Goal: Find specific page/section: Find specific page/section

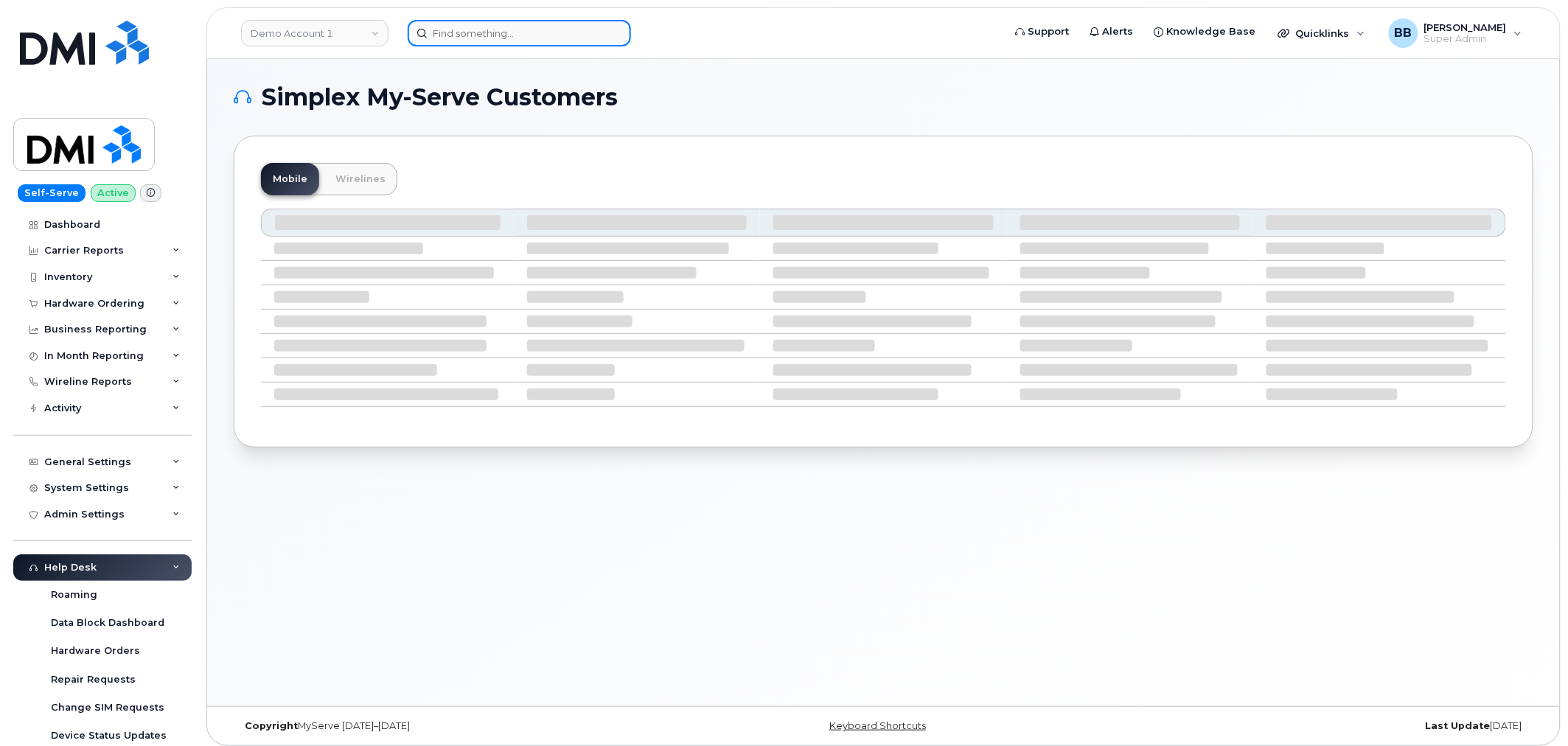
click at [512, 38] on input at bounding box center [519, 33] width 224 height 26
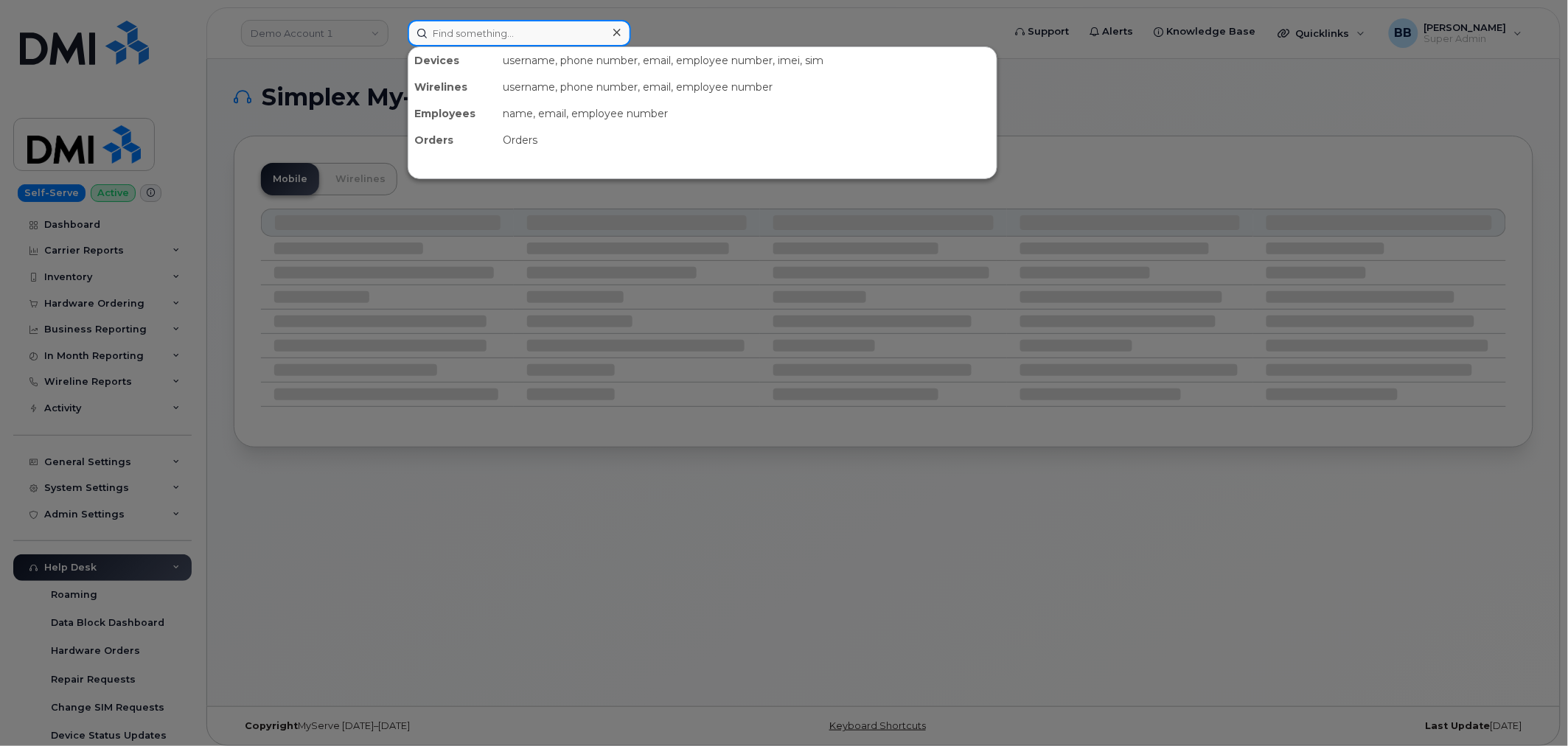
paste input "5064786491"
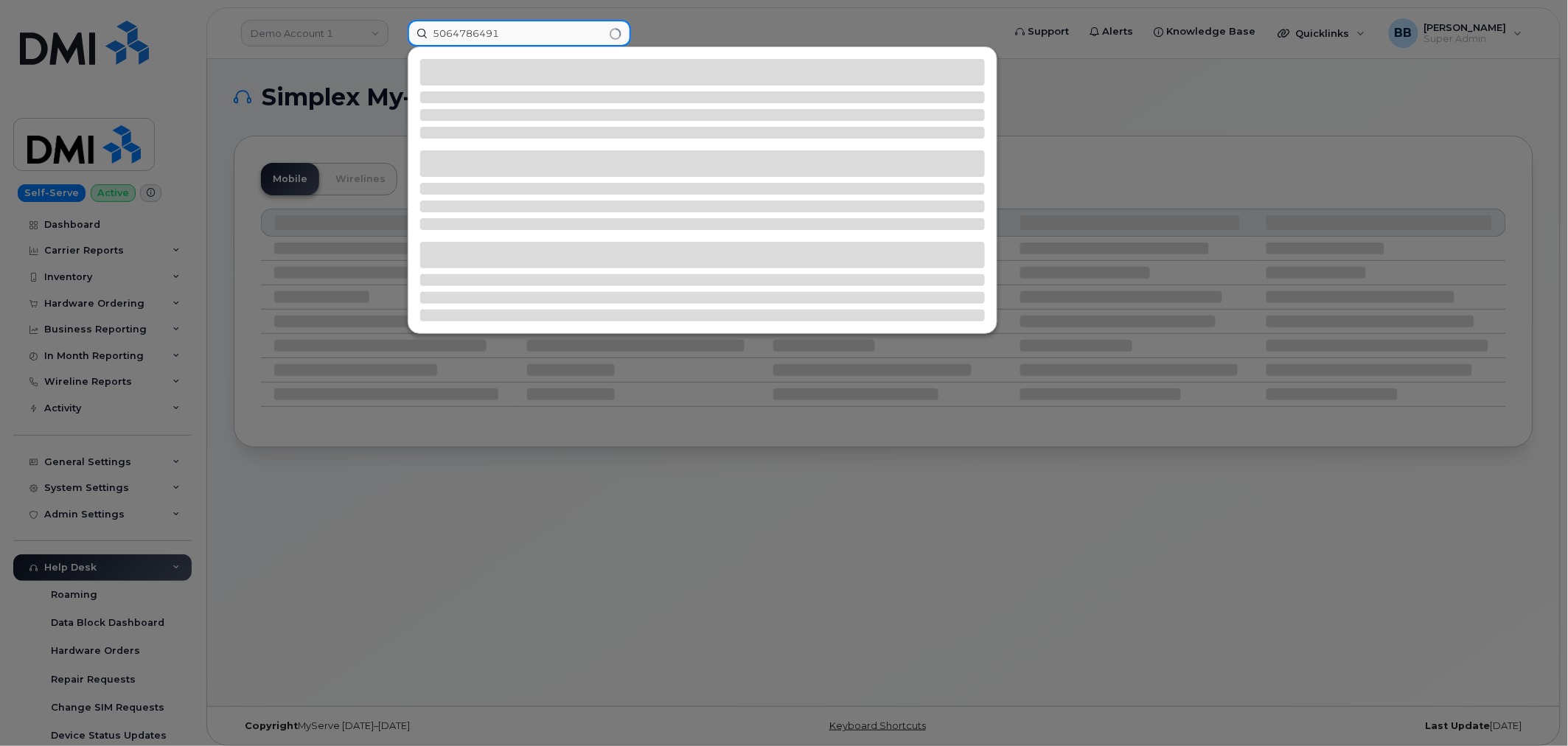
type input "5064786491"
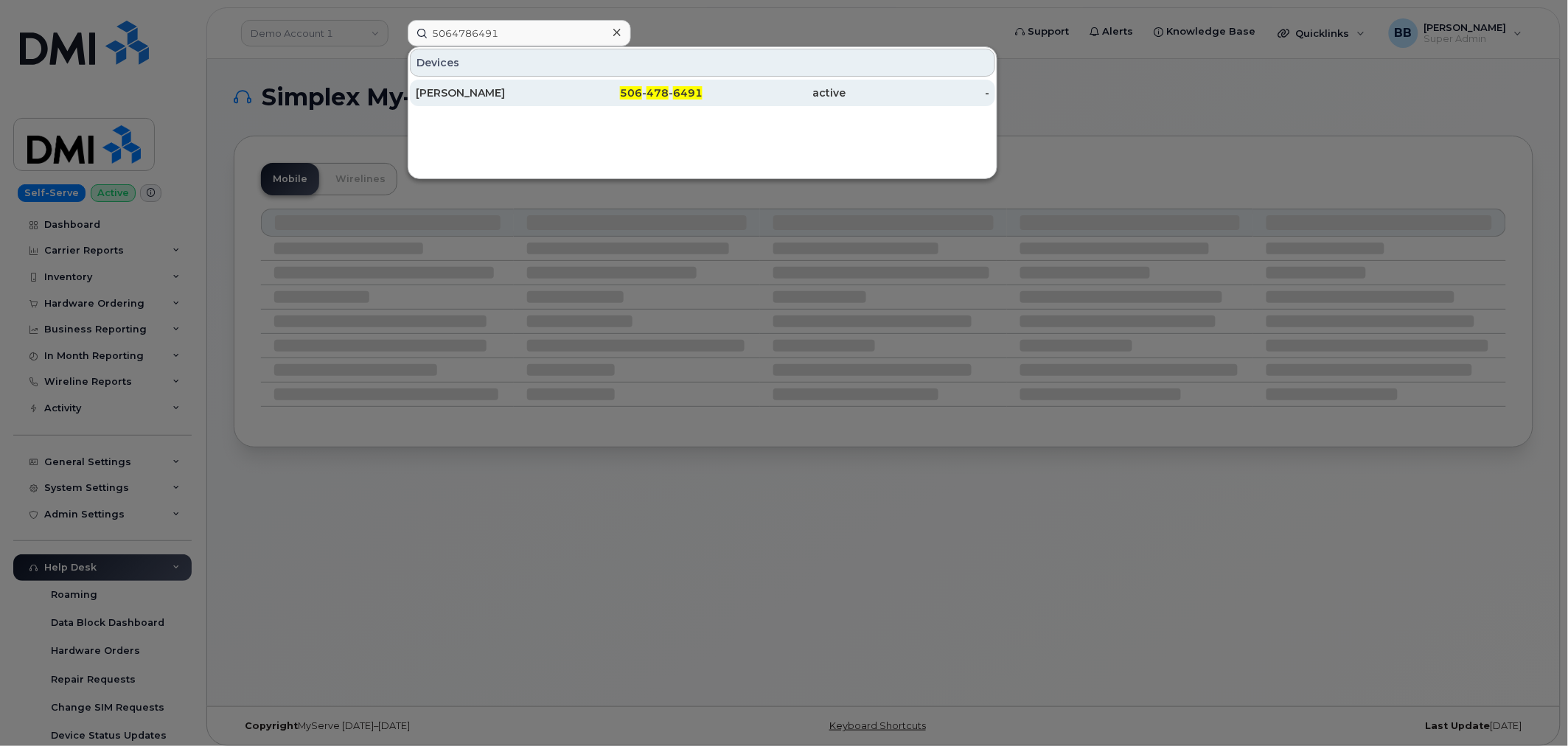
click at [468, 91] on div "[PERSON_NAME]" at bounding box center [487, 93] width 143 height 14
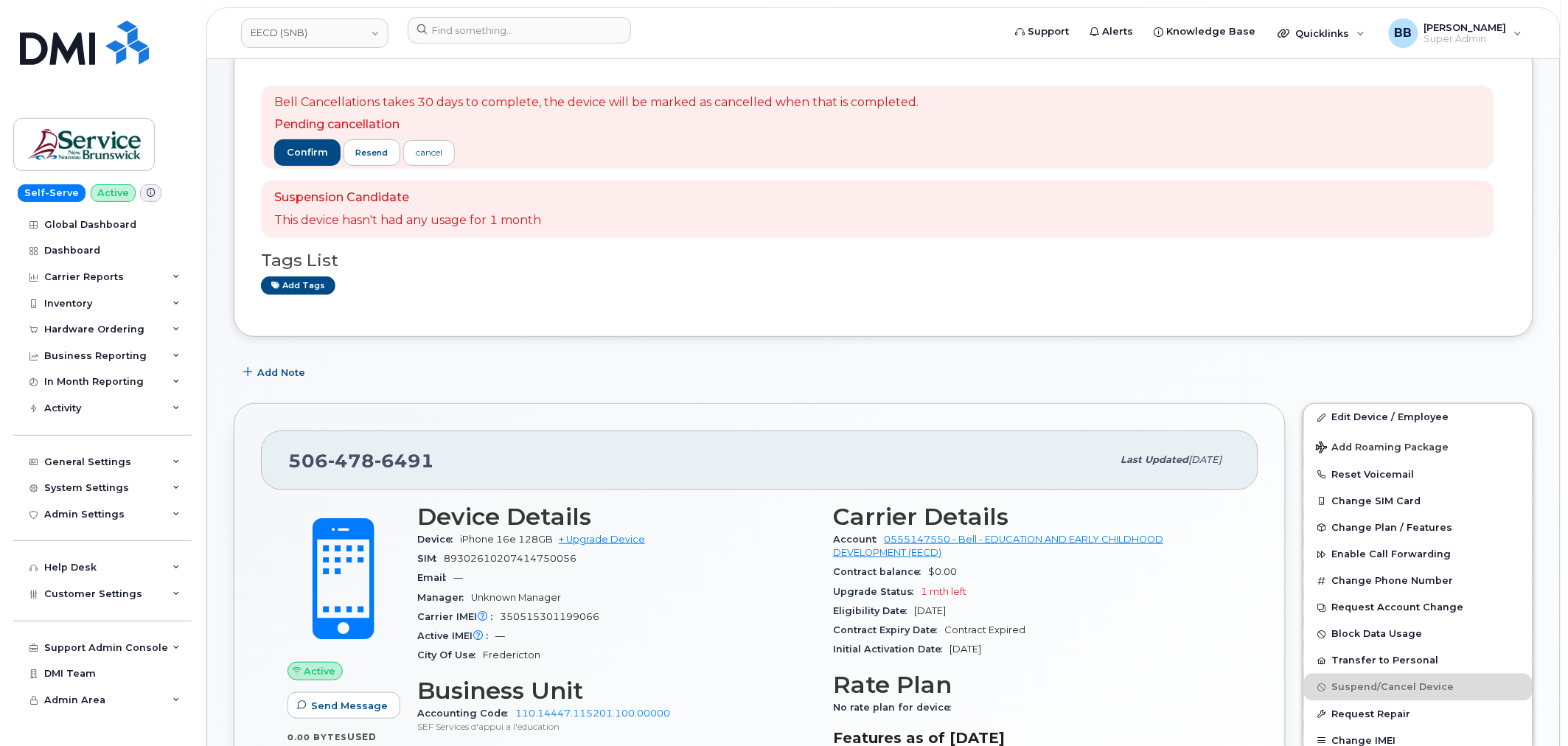
scroll to position [409, 0]
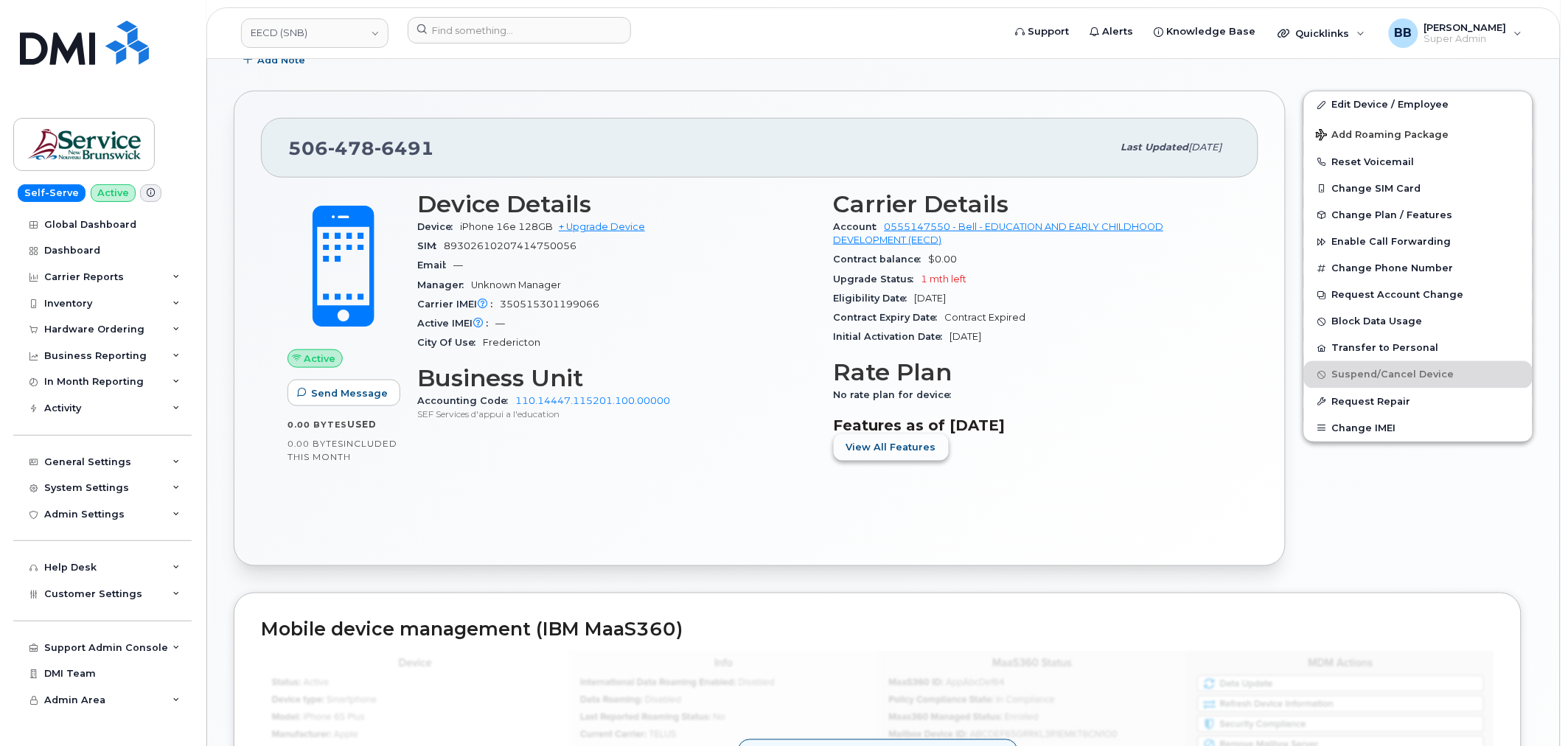
click at [861, 451] on span "View All Features" at bounding box center [891, 447] width 90 height 14
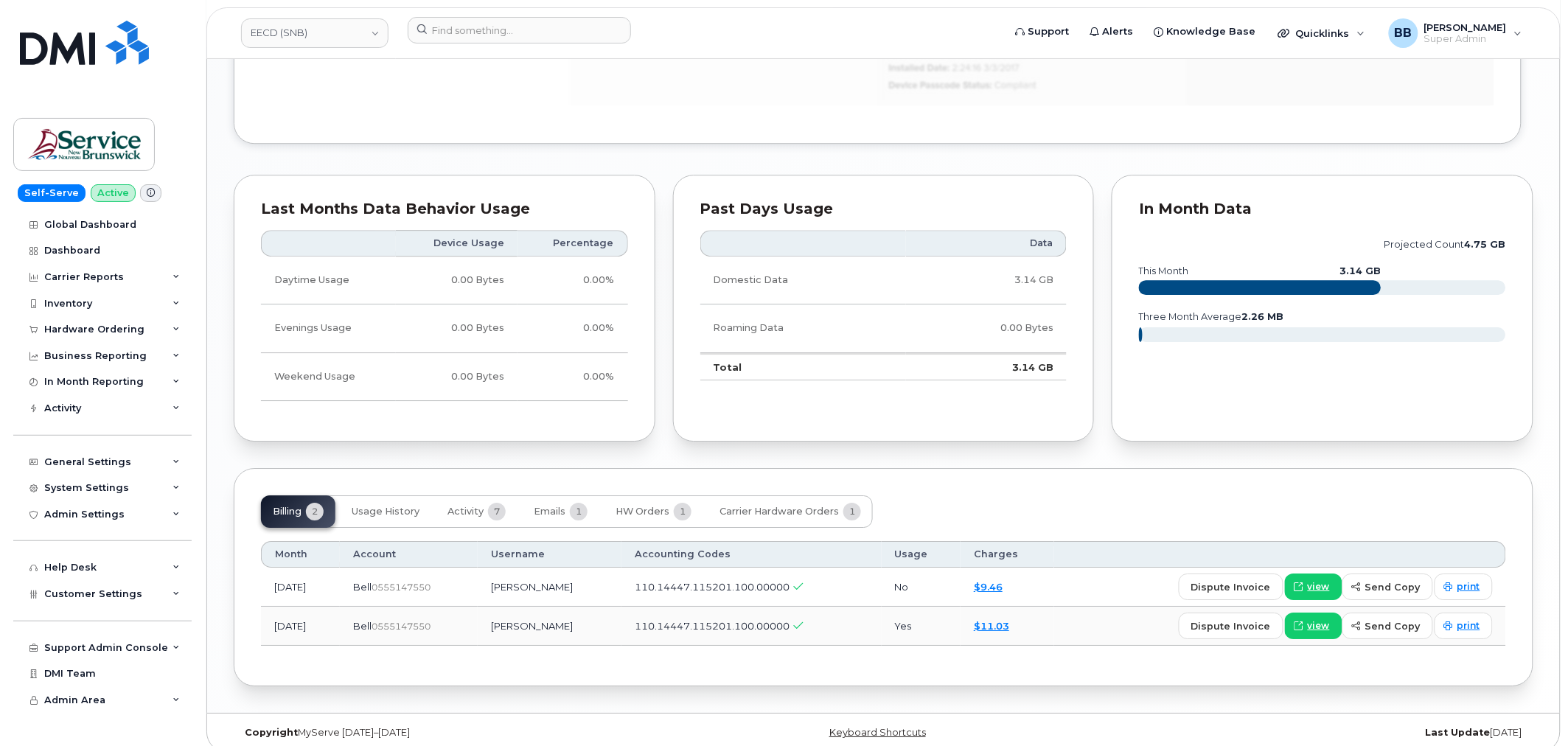
scroll to position [1490, 0]
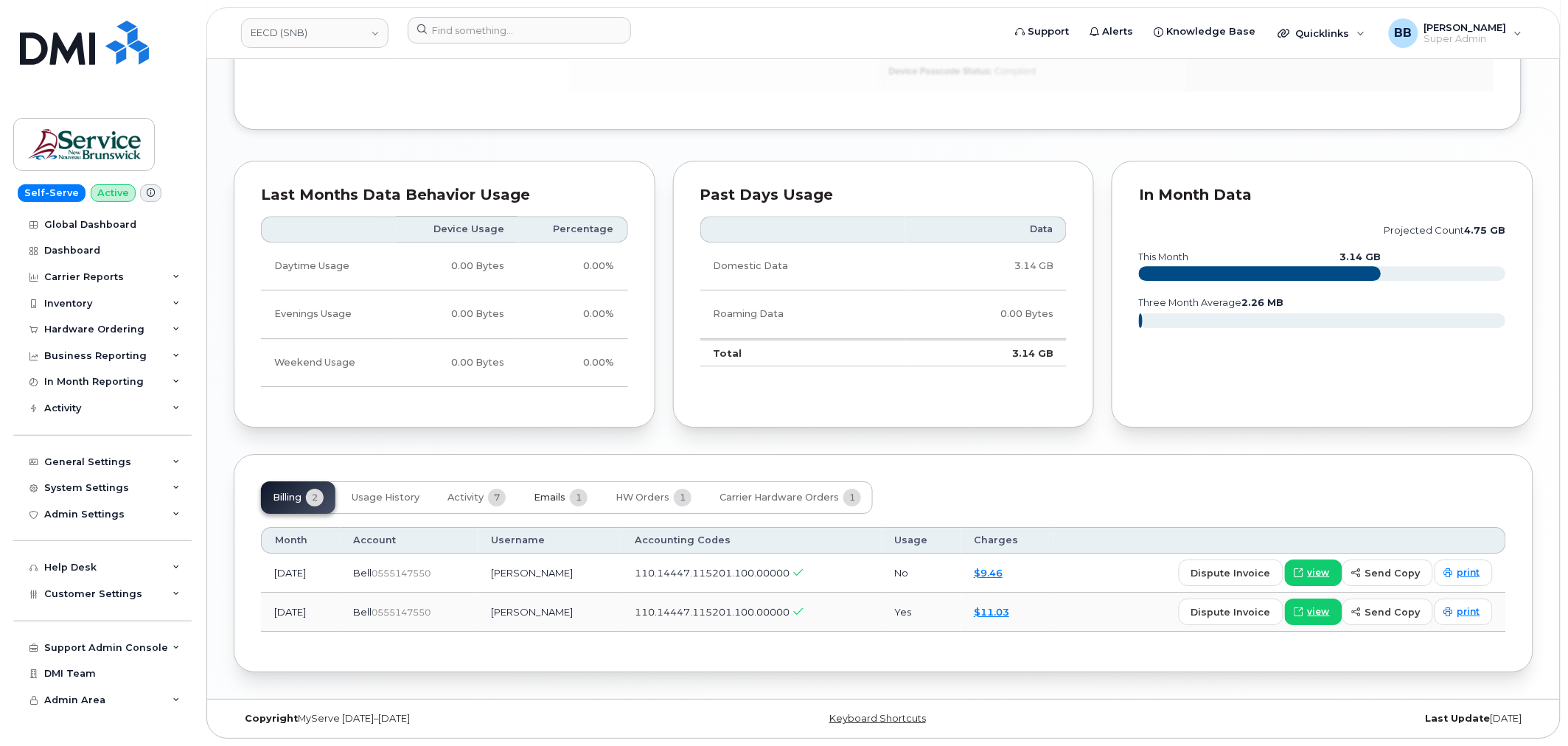
click at [551, 501] on span "Emails" at bounding box center [550, 497] width 32 height 12
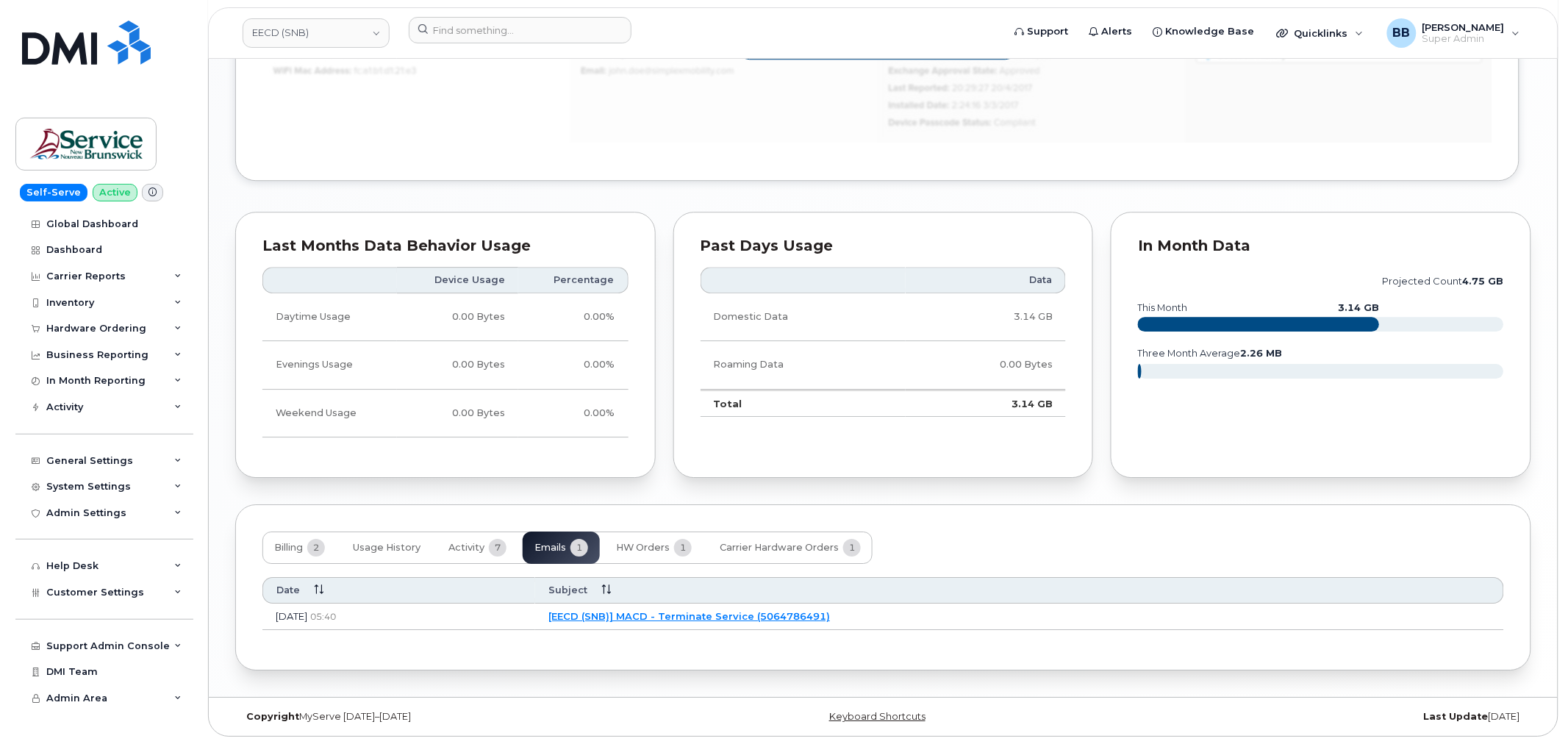
scroll to position [1434, 0]
click at [660, 616] on link "[EECD (SNB)] MACD - Terminate Service (5064786491)" at bounding box center [687, 616] width 281 height 12
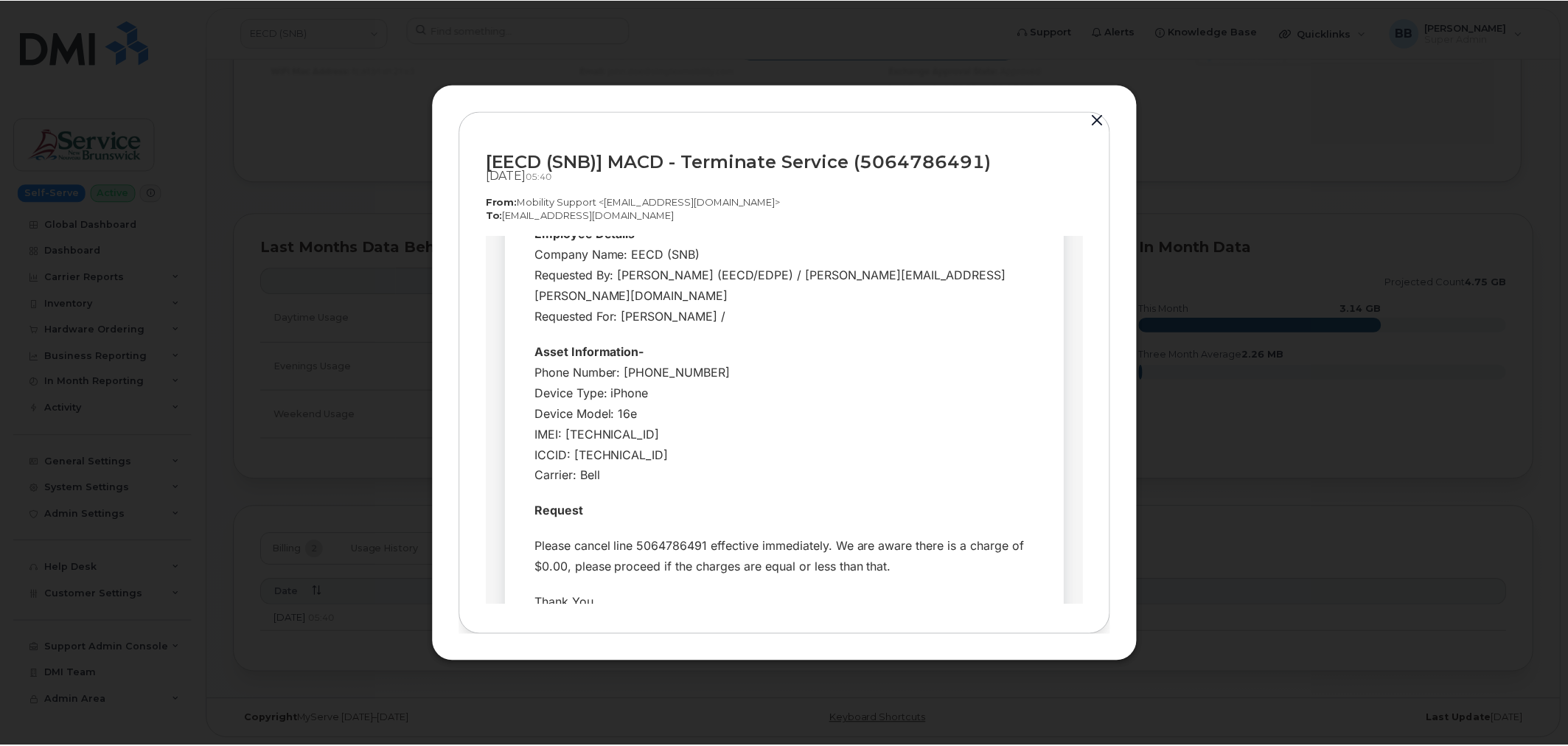
scroll to position [0, 0]
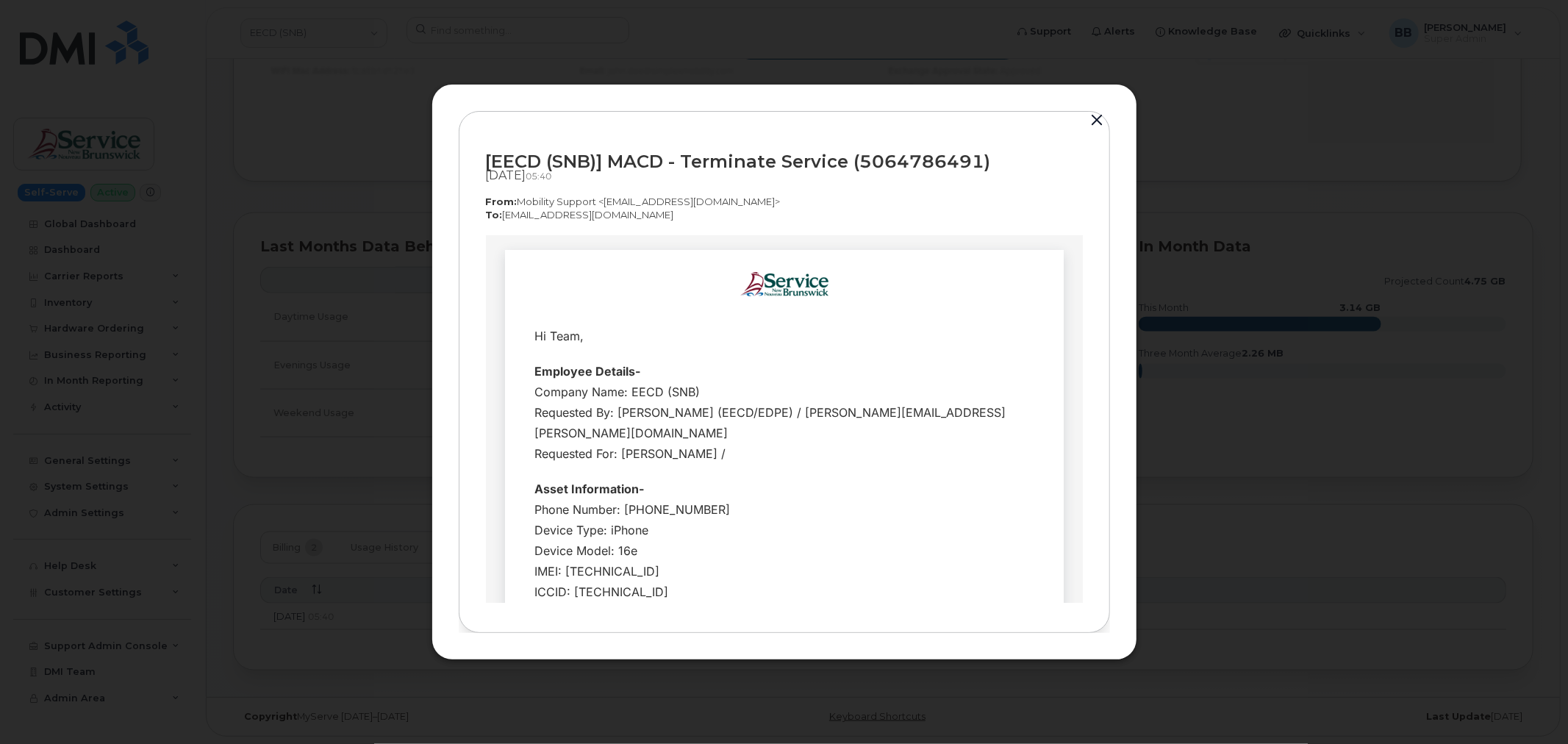
drag, startPoint x: 1072, startPoint y: 309, endPoint x: 1570, endPoint y: 406, distance: 507.4
click at [1096, 121] on button "button" at bounding box center [1098, 121] width 22 height 21
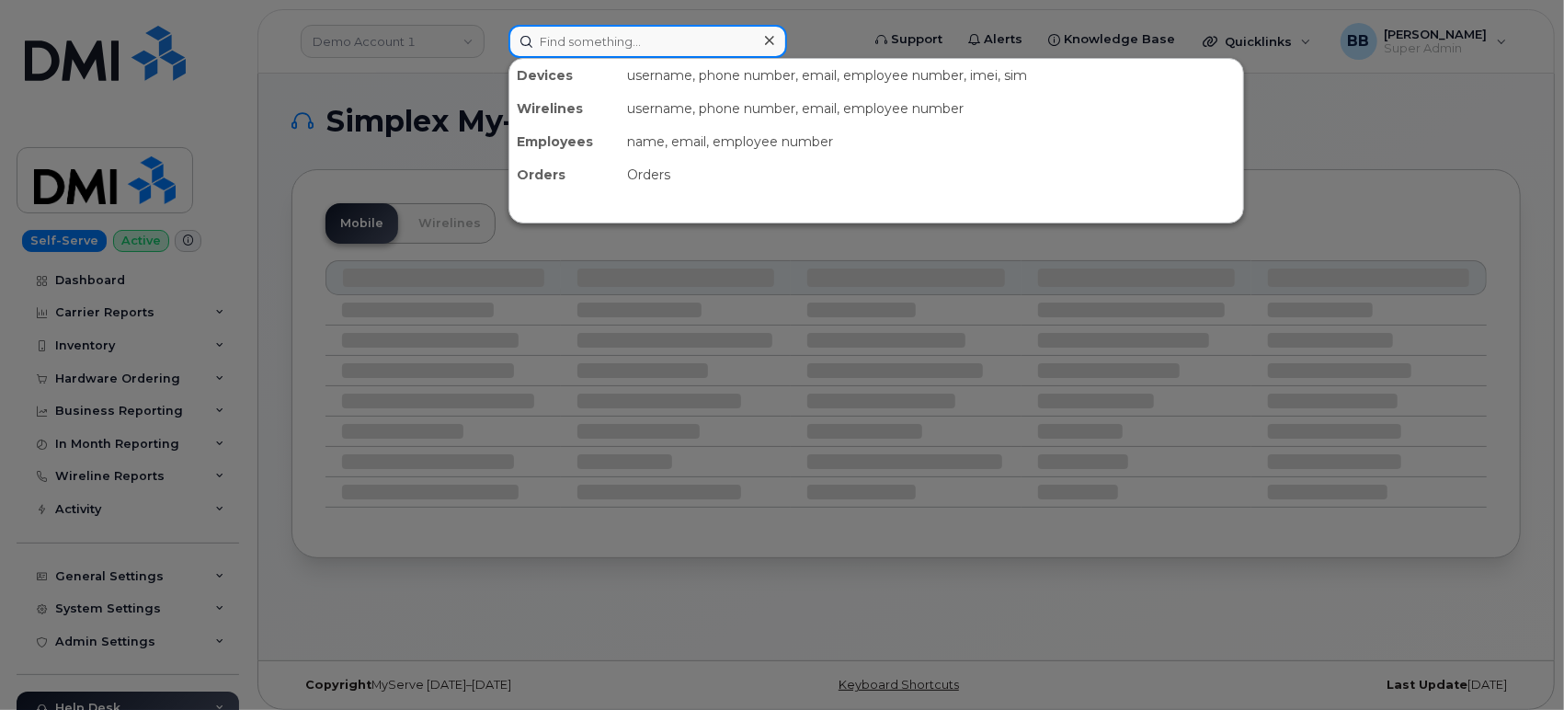
click at [619, 41] on input at bounding box center [647, 41] width 279 height 33
paste input "7802316777"
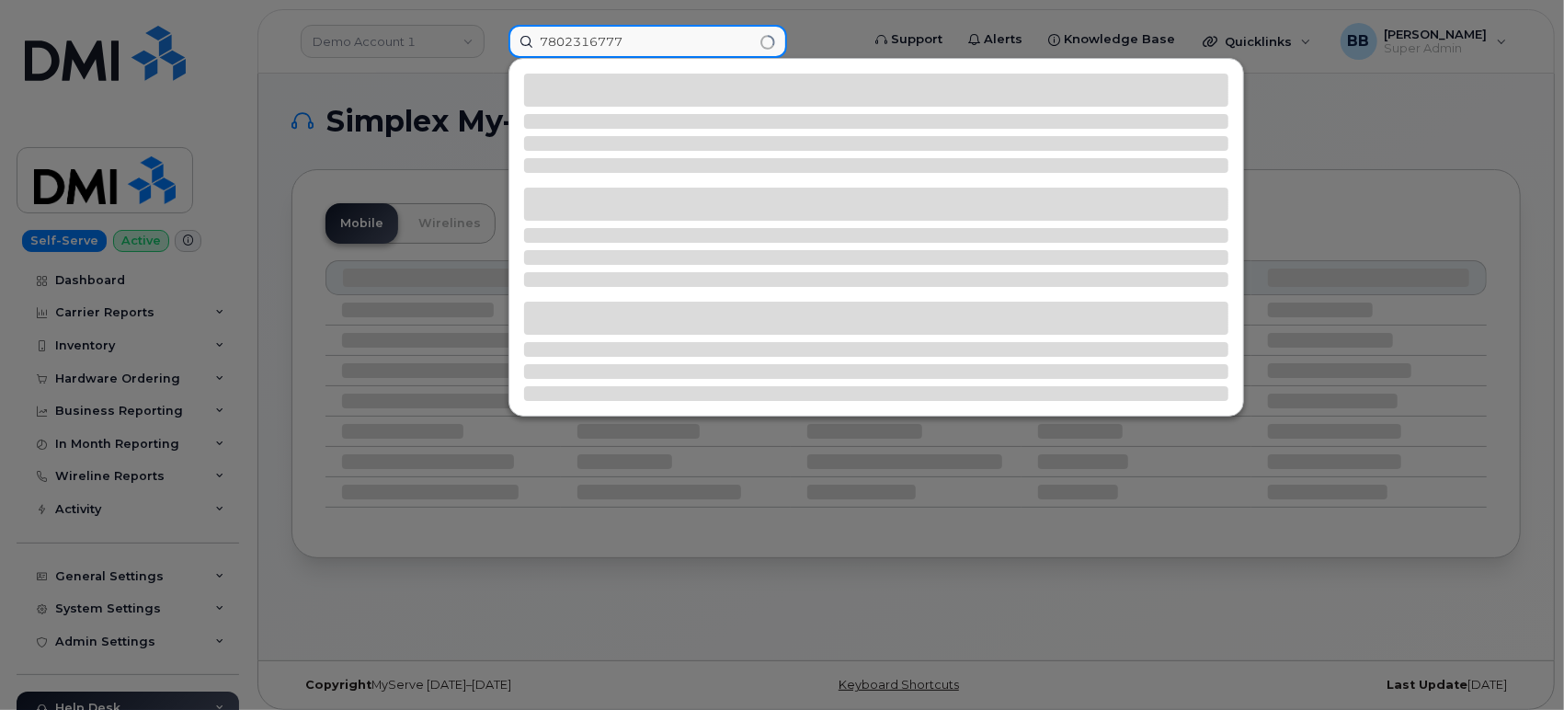
type input "7802316777"
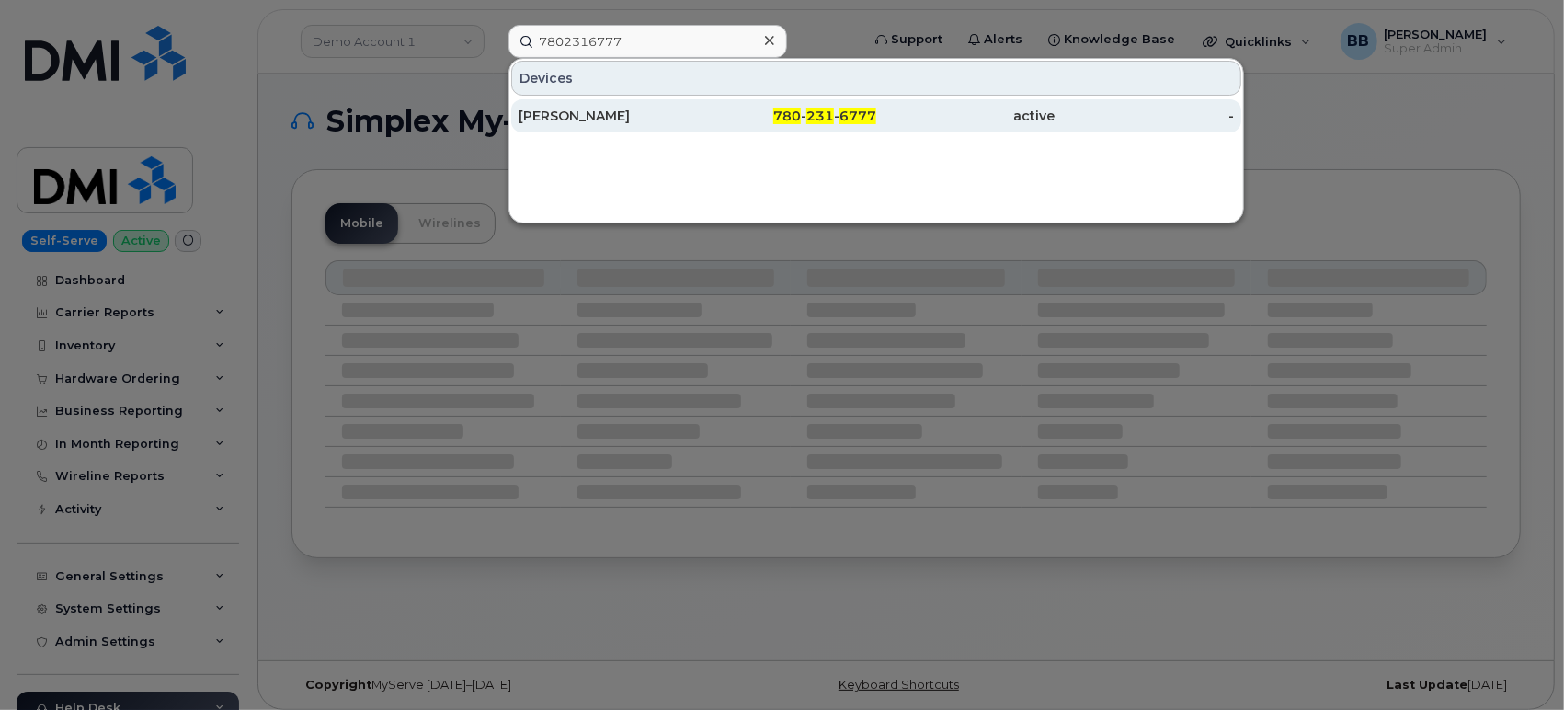
click at [608, 120] on div "[PERSON_NAME]" at bounding box center [608, 116] width 179 height 18
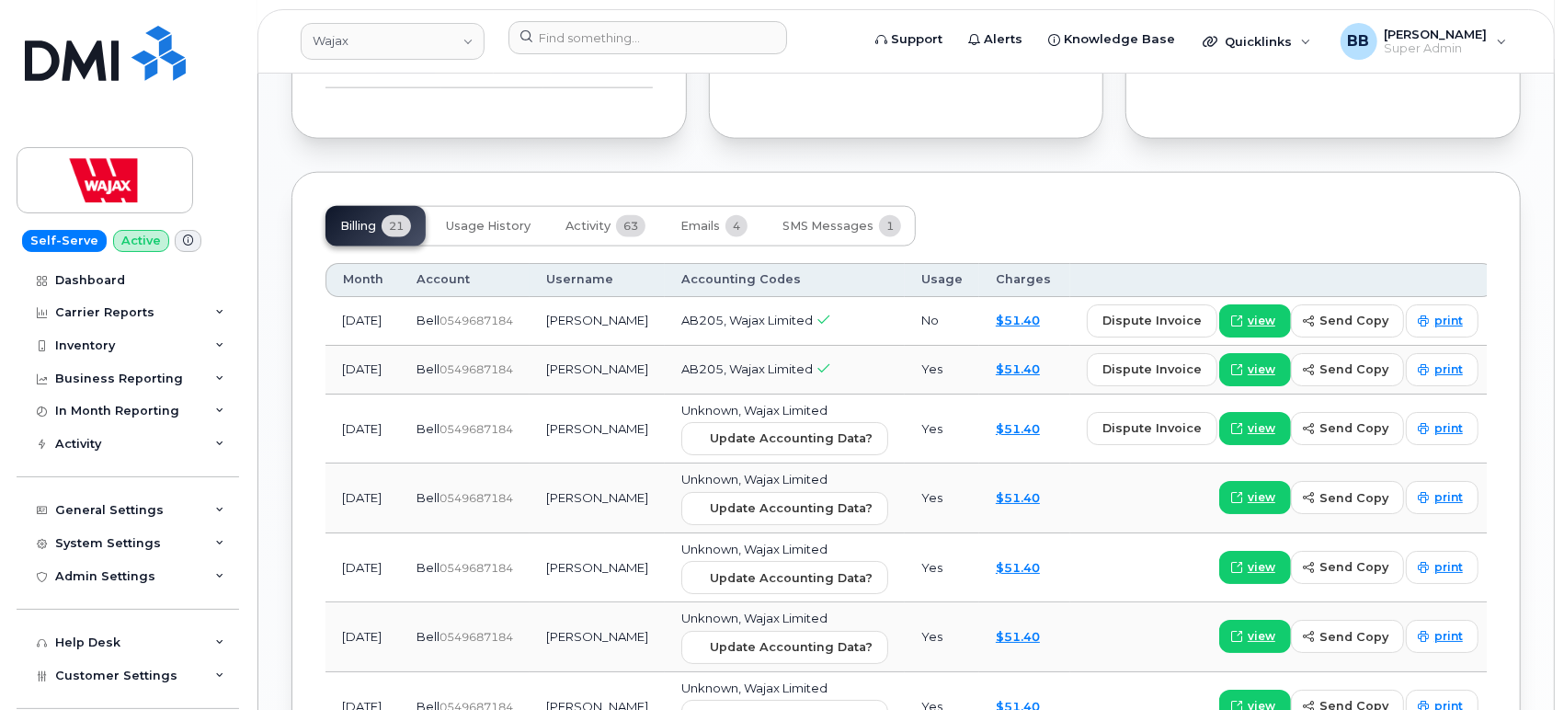
scroll to position [1233, 0]
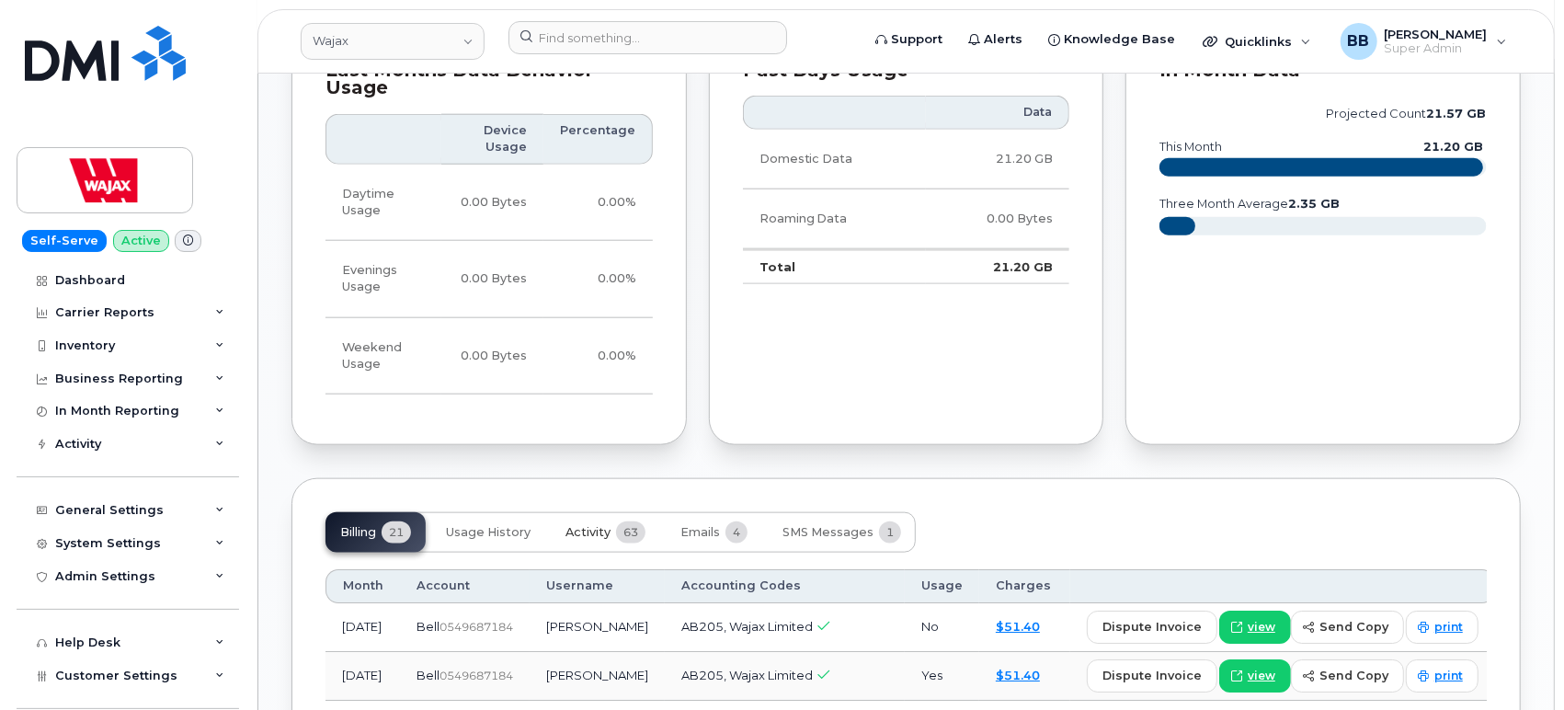
click at [605, 525] on span "Activity" at bounding box center [587, 532] width 45 height 15
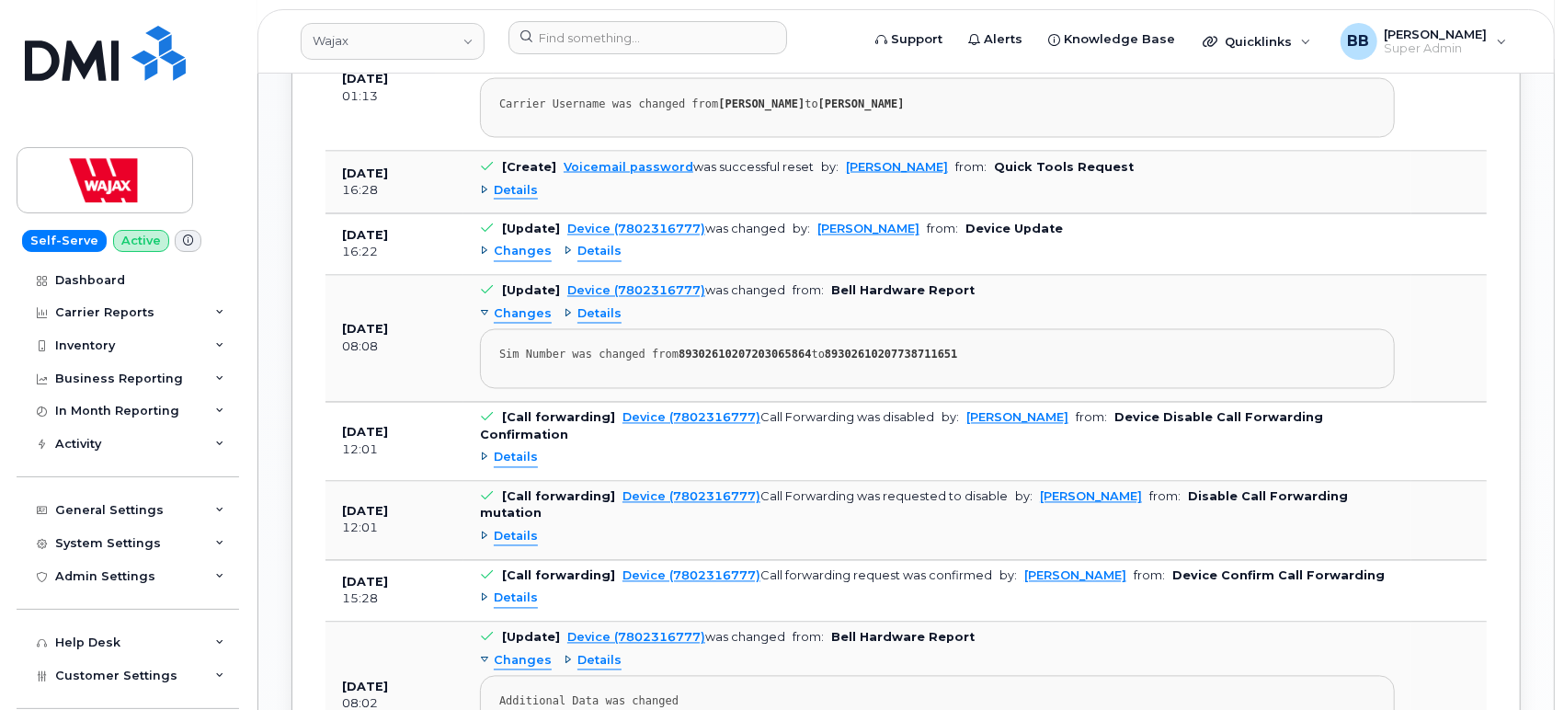
scroll to position [2254, 0]
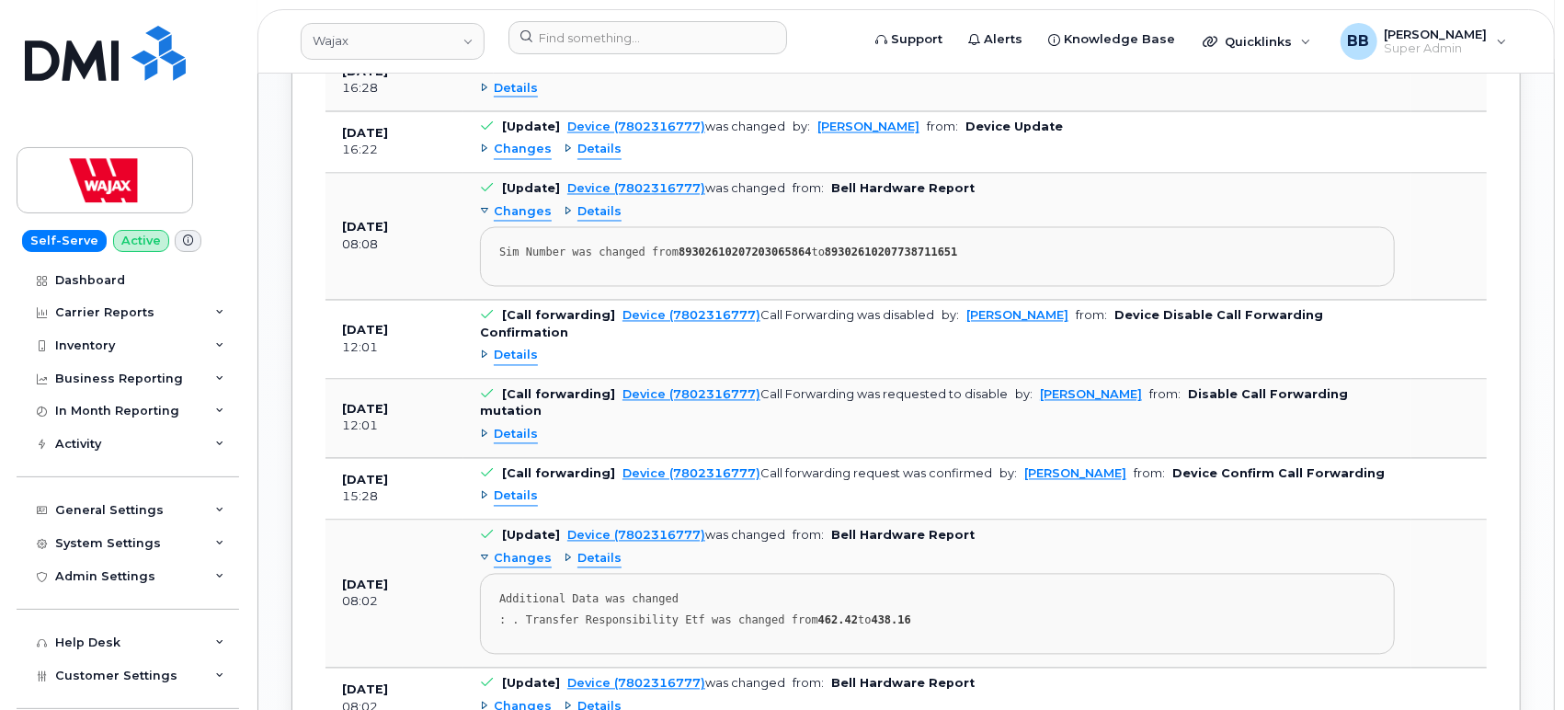
click at [485, 348] on div "Details" at bounding box center [509, 356] width 58 height 17
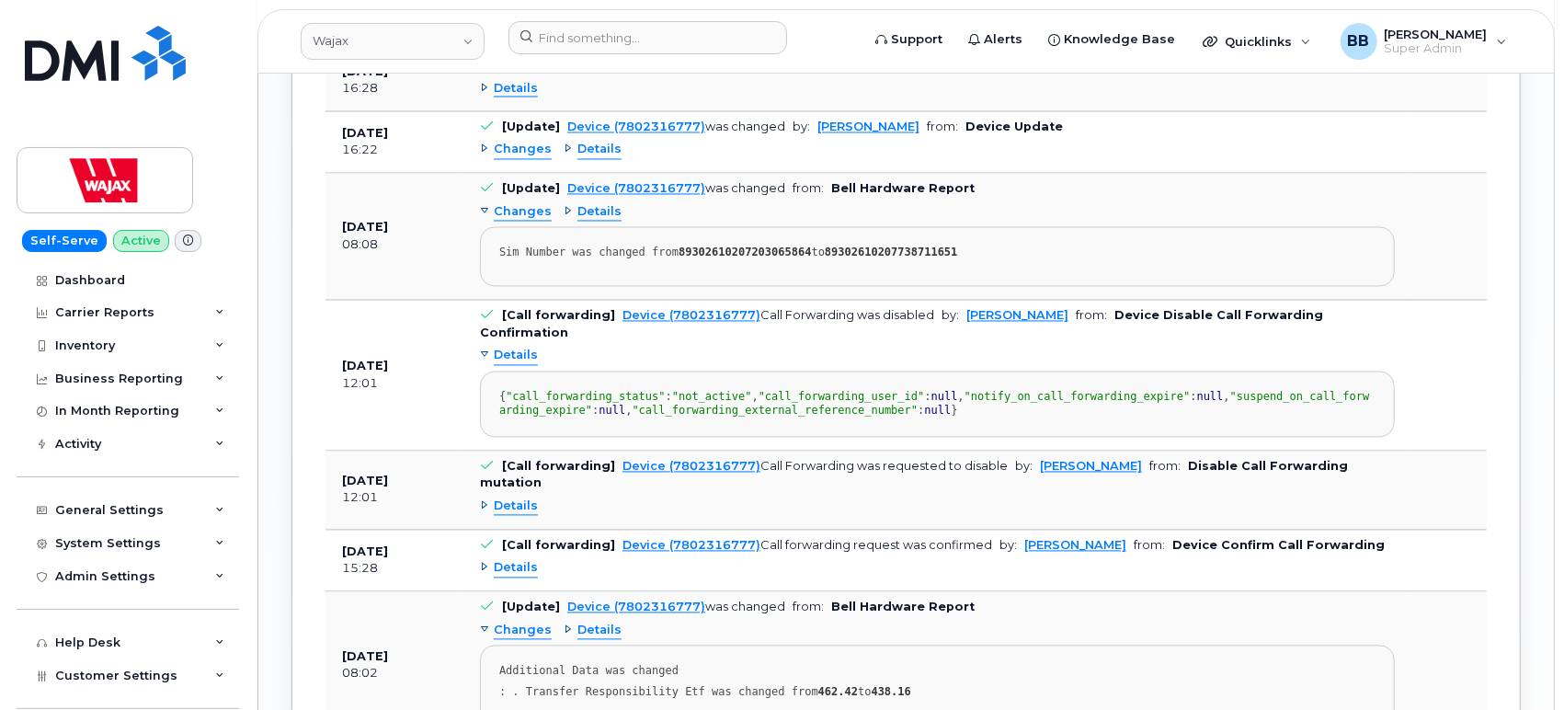
click at [486, 348] on div "Details" at bounding box center [509, 356] width 58 height 17
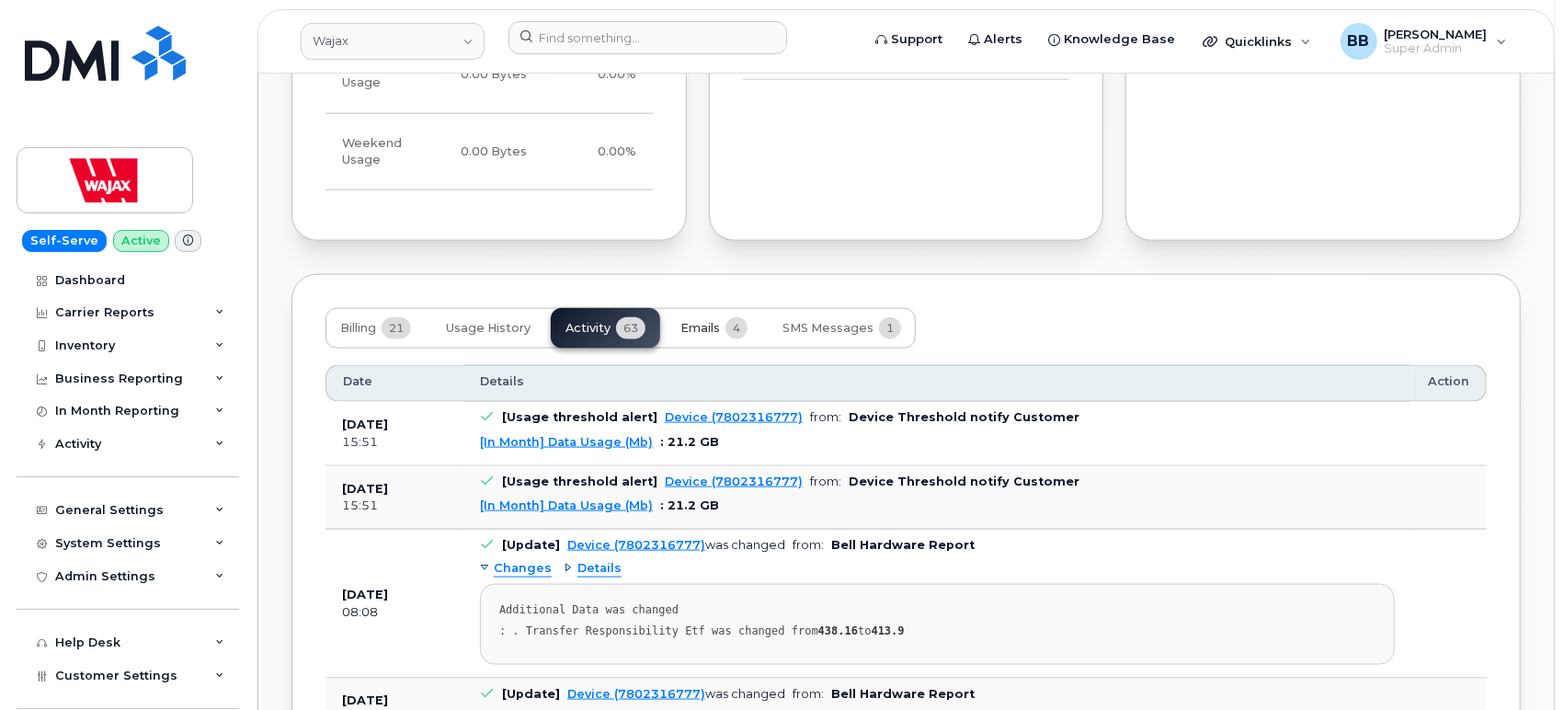
click at [696, 321] on span "Emails" at bounding box center [700, 328] width 40 height 15
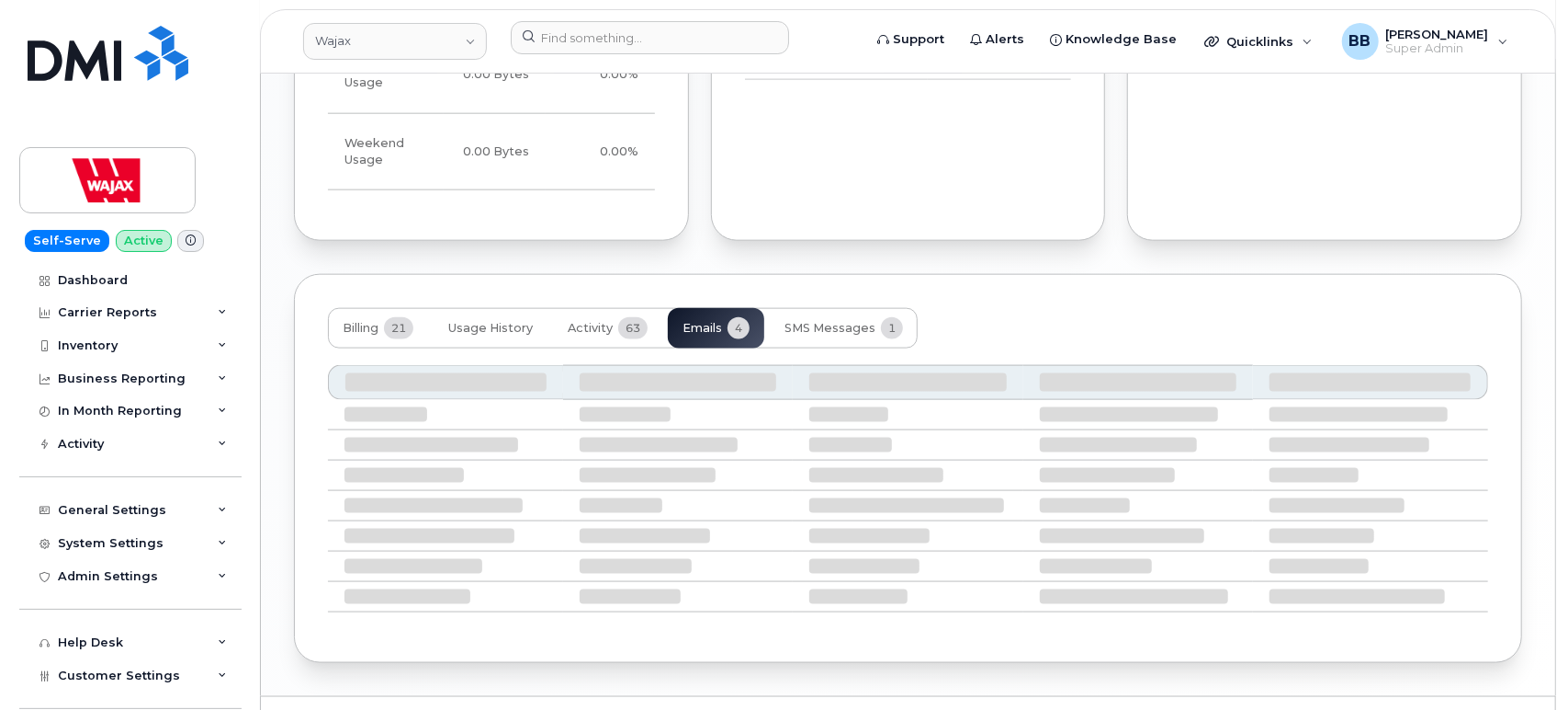
scroll to position [1377, 0]
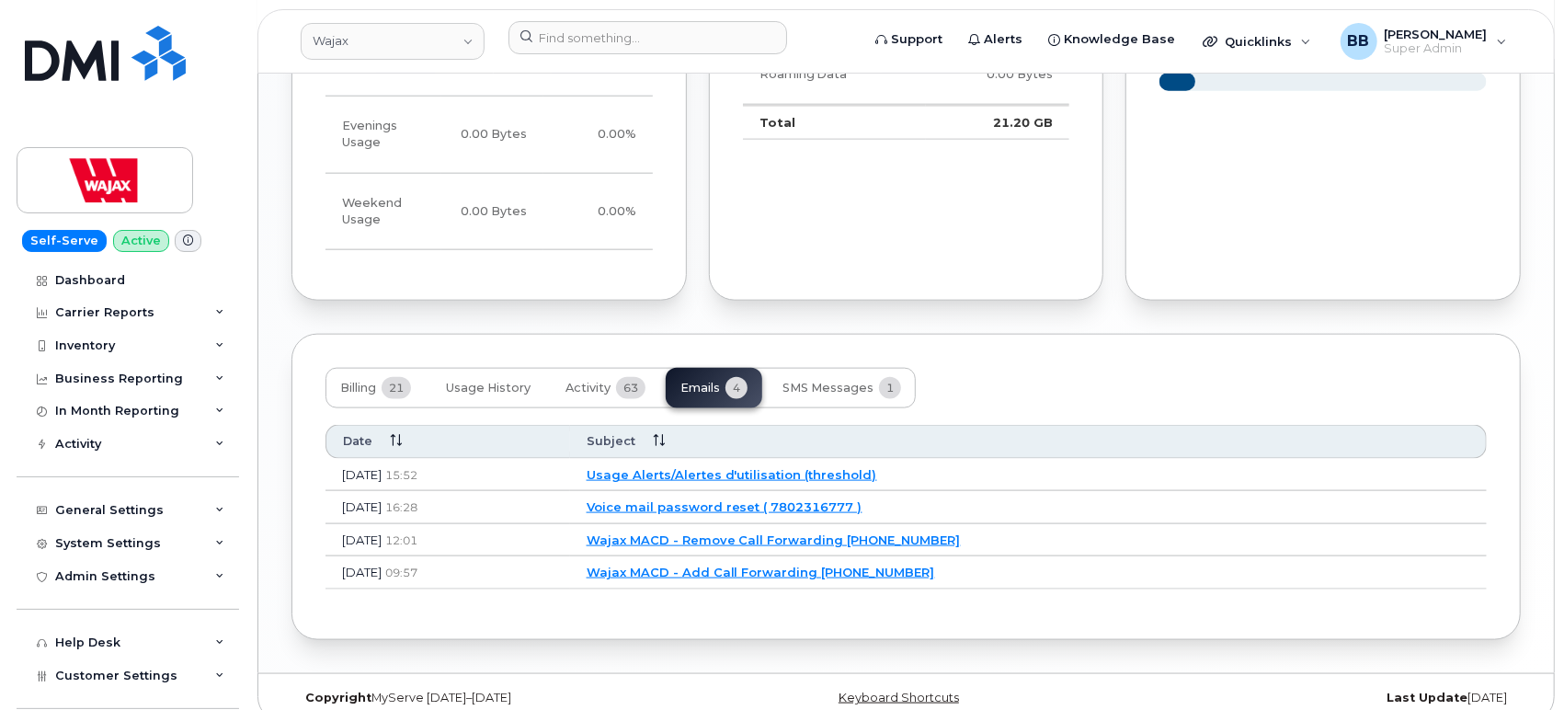
click at [721, 532] on link "Wajax MACD - Remove Call Forwarding 7802316777" at bounding box center [774, 539] width 374 height 15
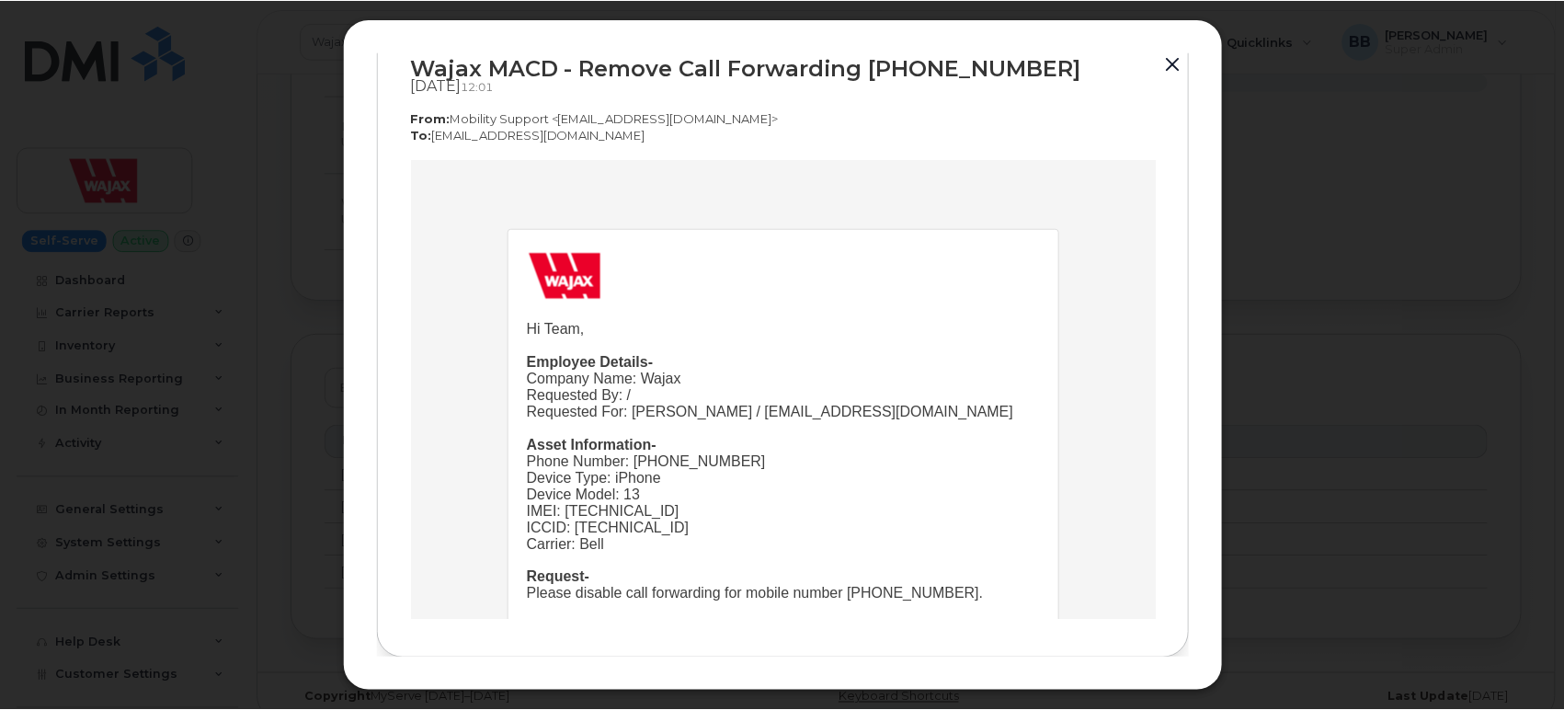
scroll to position [0, 0]
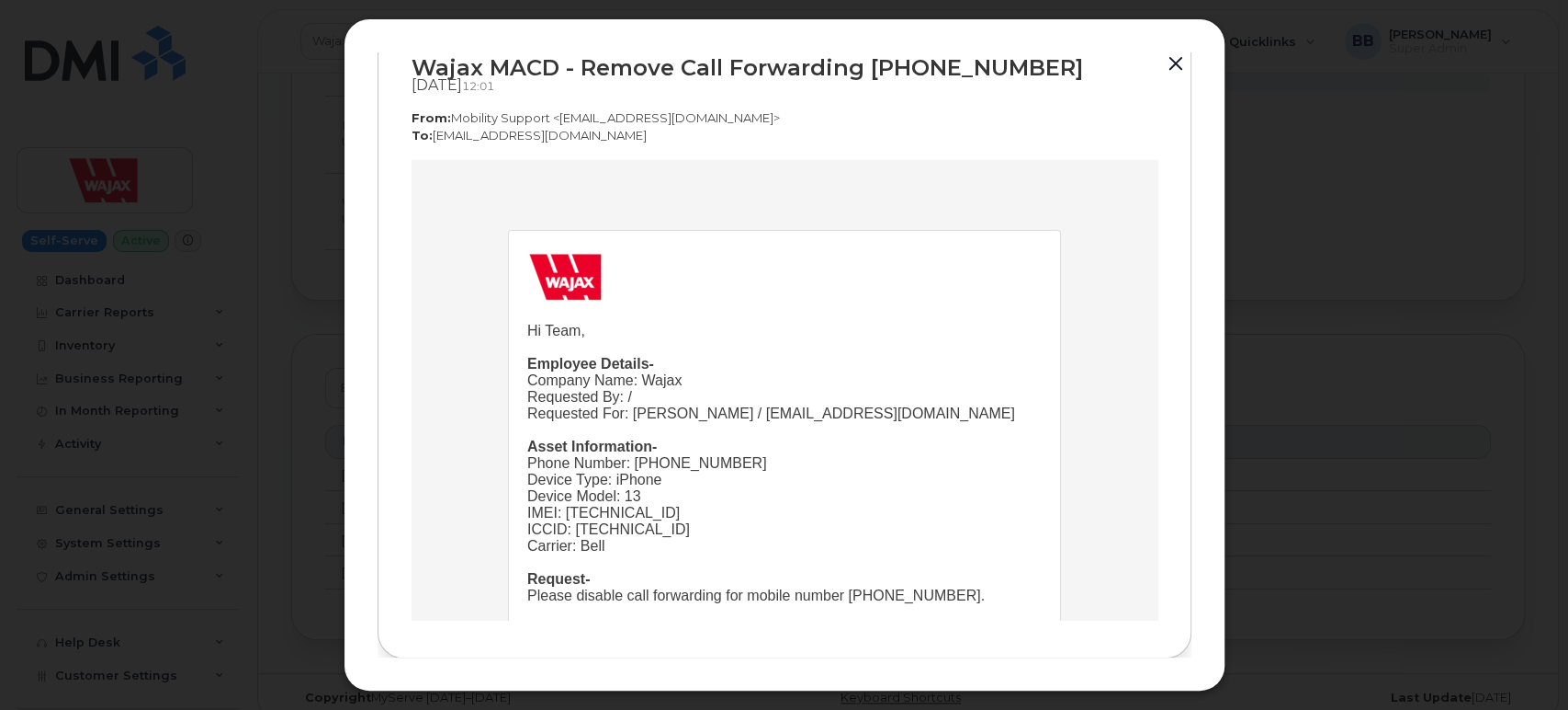
click at [1173, 62] on button "button" at bounding box center [1176, 64] width 28 height 26
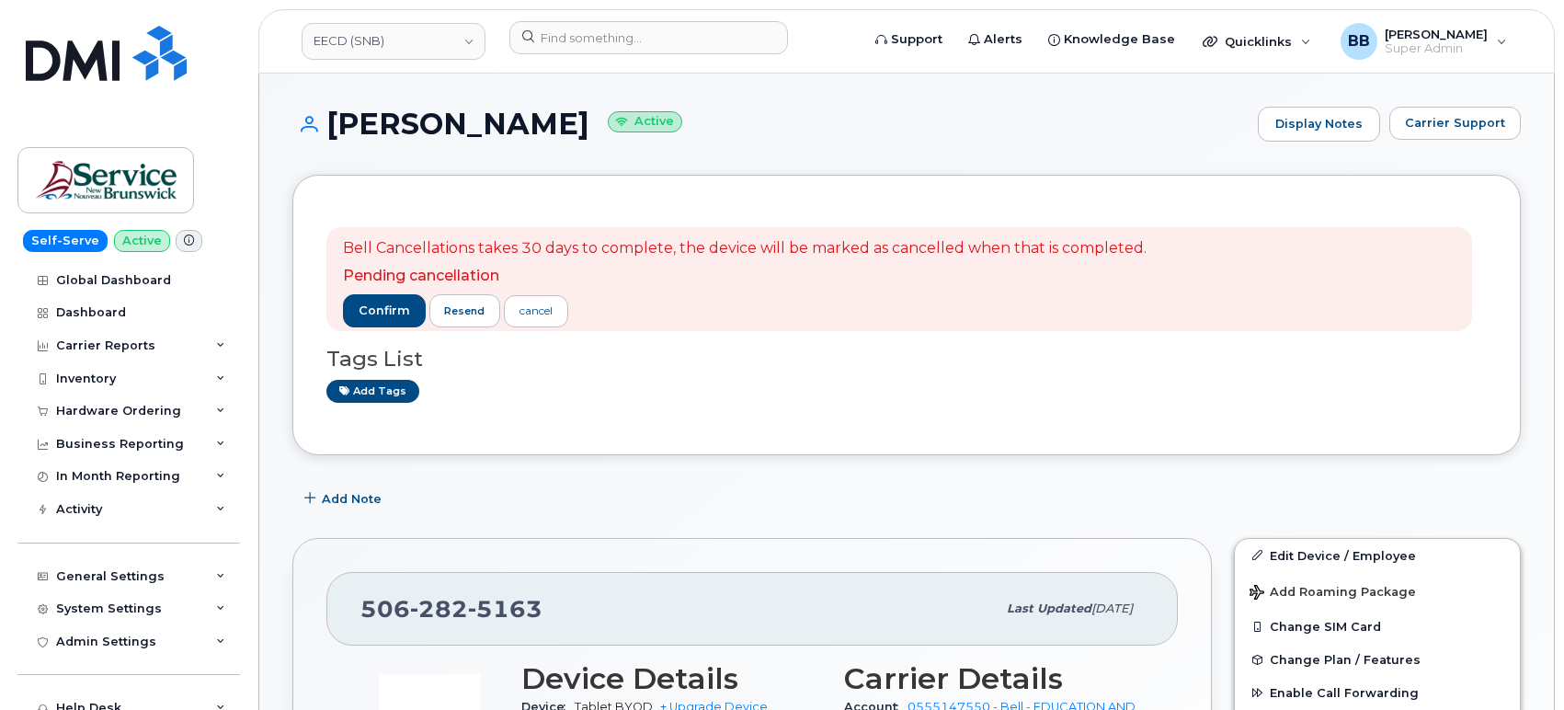
scroll to position [905, 0]
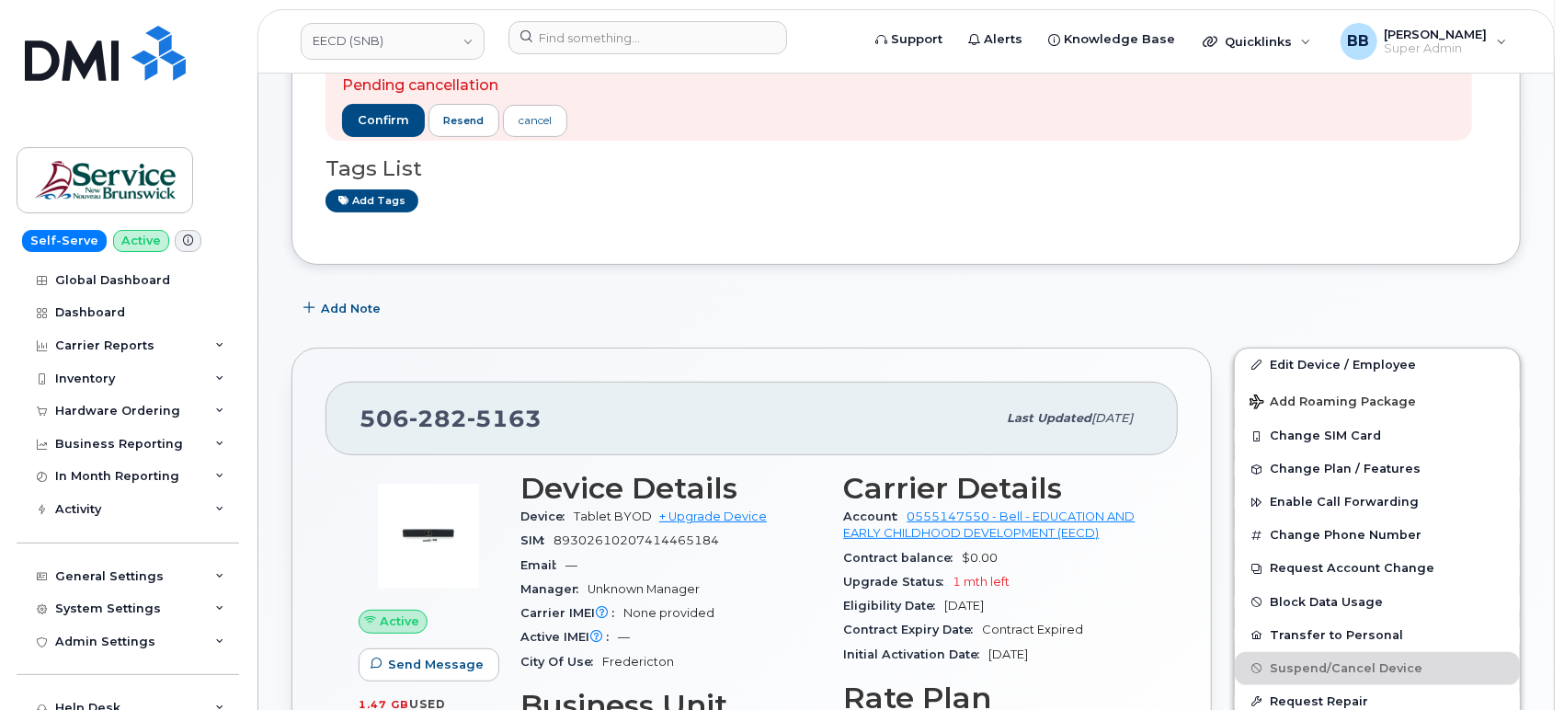
scroll to position [88, 0]
